Goal: Transaction & Acquisition: Download file/media

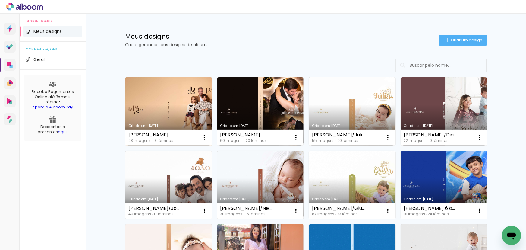
click at [171, 114] on link "Criado em [DATE]" at bounding box center [168, 111] width 87 height 68
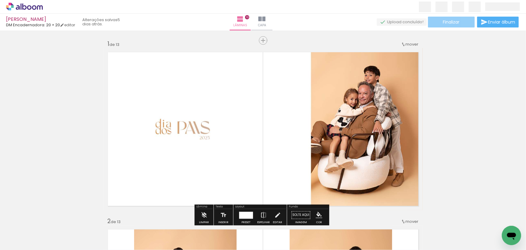
click at [454, 24] on span "Finalizar" at bounding box center [451, 22] width 17 height 4
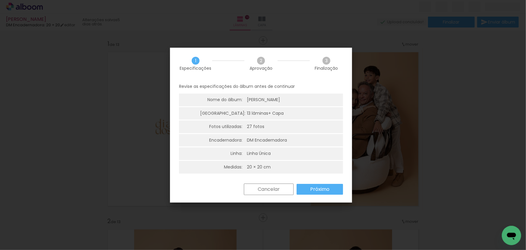
click at [0, 0] on slot "Próximo" at bounding box center [0, 0] width 0 height 0
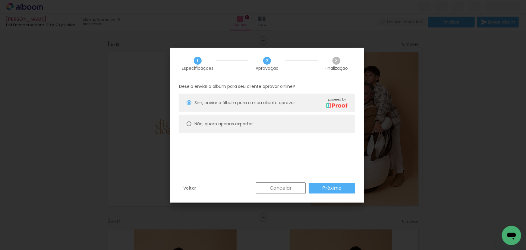
click at [307, 127] on paper-radio-button "Não, quero apenas exportar" at bounding box center [267, 124] width 176 height 18
type paper-radio-button "on"
click at [0, 0] on slot "Próximo" at bounding box center [0, 0] width 0 height 0
type input "Alta, 300 DPI"
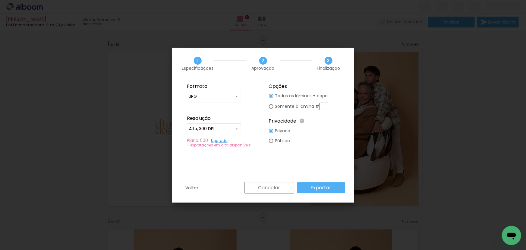
click at [335, 187] on paper-button "Exportar" at bounding box center [321, 187] width 48 height 11
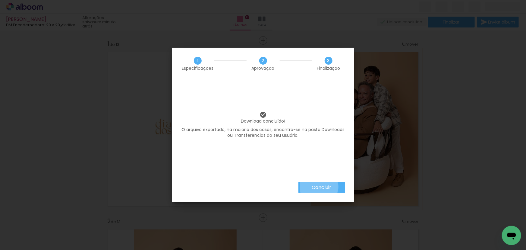
click at [0, 0] on slot "Concluir" at bounding box center [0, 0] width 0 height 0
